Goal: Task Accomplishment & Management: Use online tool/utility

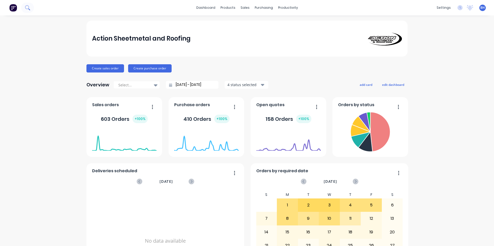
click at [30, 8] on icon at bounding box center [27, 7] width 5 height 5
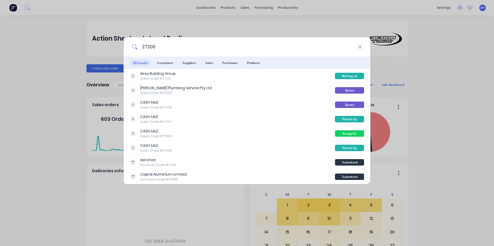
type input "27206"
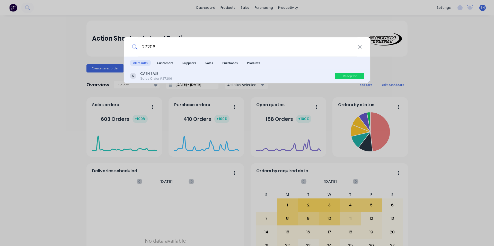
click at [161, 76] on div "CASH SALE" at bounding box center [156, 73] width 32 height 5
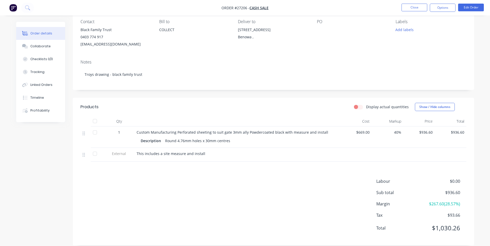
scroll to position [52, 0]
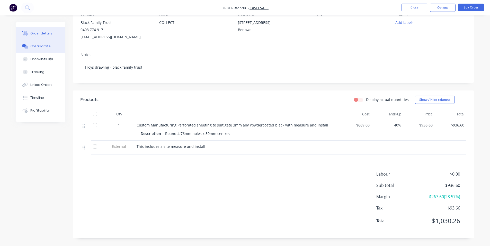
click at [46, 44] on div "Collaborate" at bounding box center [40, 46] width 20 height 5
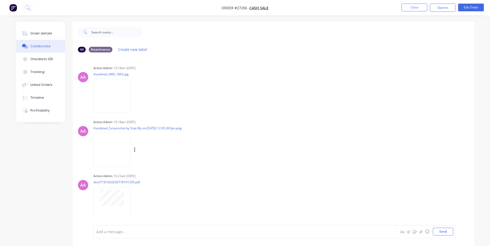
click at [118, 156] on img at bounding box center [111, 150] width 37 height 34
click at [44, 37] on button "Order details" at bounding box center [40, 33] width 49 height 13
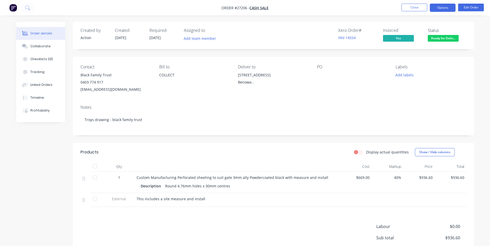
click at [443, 8] on button "Options" at bounding box center [443, 8] width 26 height 8
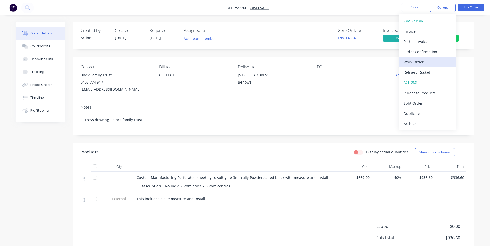
click at [423, 65] on div "Work Order" at bounding box center [426, 61] width 47 height 7
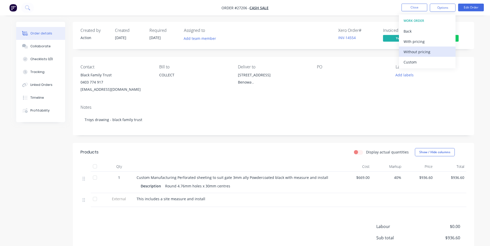
click at [425, 56] on button "Without pricing" at bounding box center [427, 52] width 57 height 10
